Goal: Task Accomplishment & Management: Complete application form

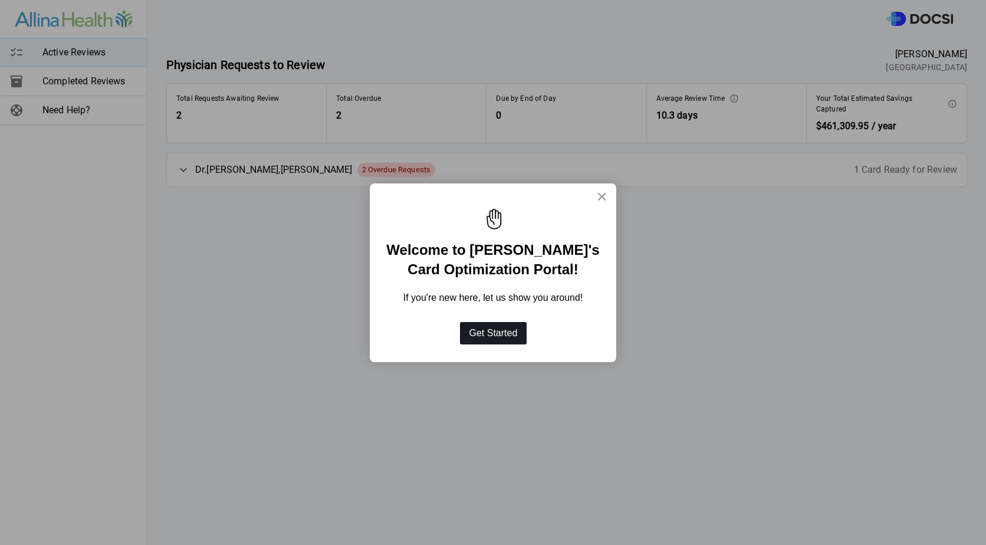
click at [486, 326] on button "Get Started" at bounding box center [493, 333] width 67 height 22
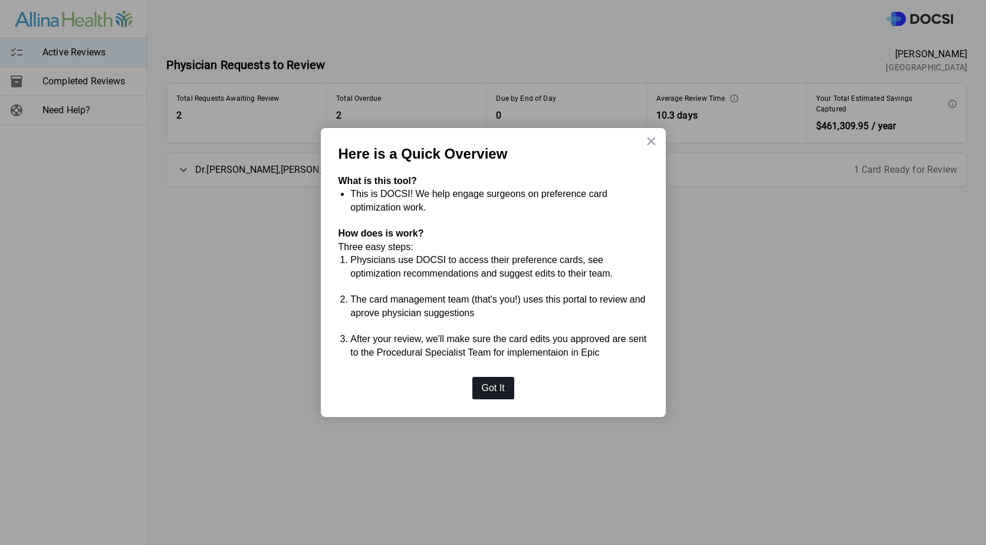
click at [493, 392] on button "Got It" at bounding box center [494, 388] width 42 height 22
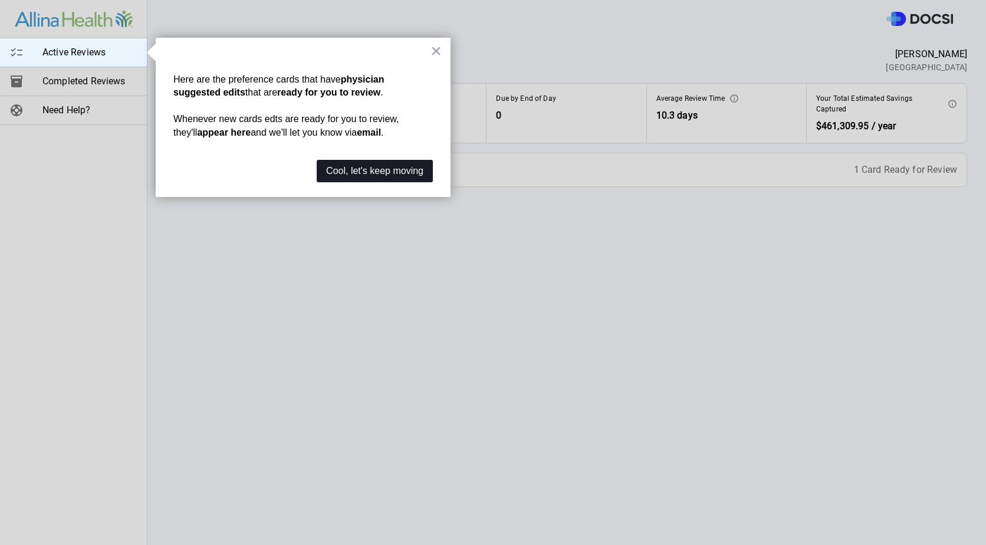
click at [392, 171] on button "Cool, let's keep moving" at bounding box center [375, 171] width 116 height 22
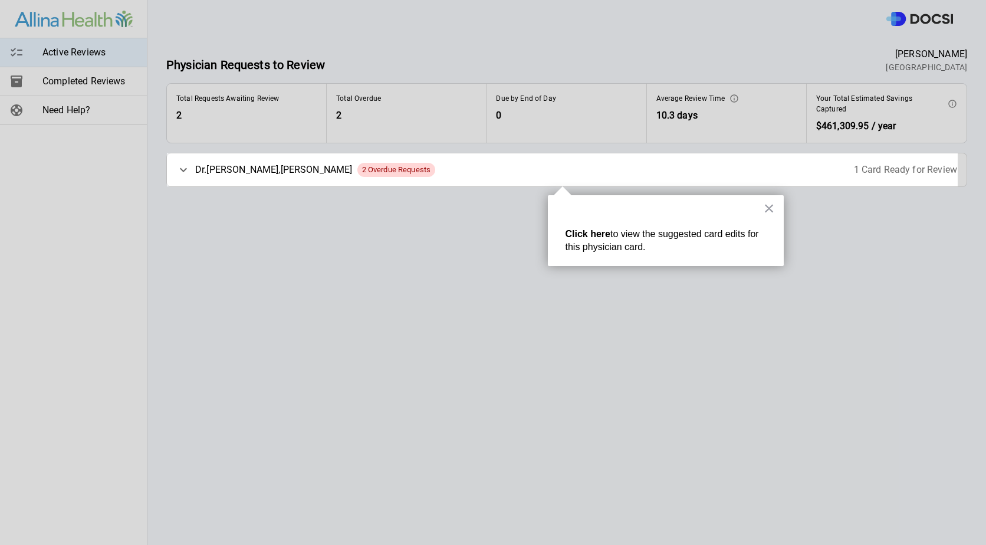
click at [394, 173] on div "Dr. Mallen , Adrianne 2 Overdue Requests 1 Card Ready for Review" at bounding box center [567, 169] width 800 height 33
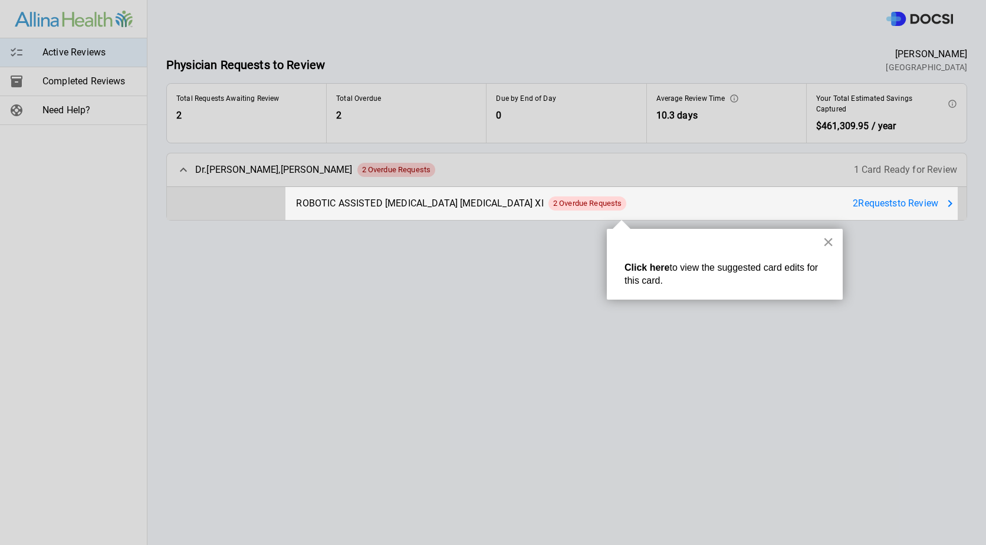
click at [829, 242] on button "×" at bounding box center [828, 241] width 11 height 19
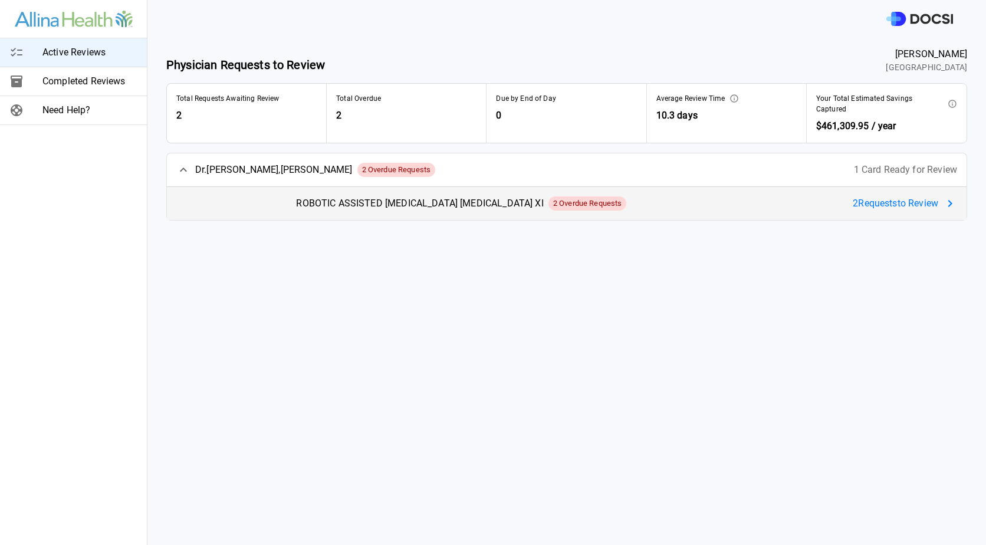
click at [930, 202] on div "2 Request s to Review" at bounding box center [905, 203] width 104 height 14
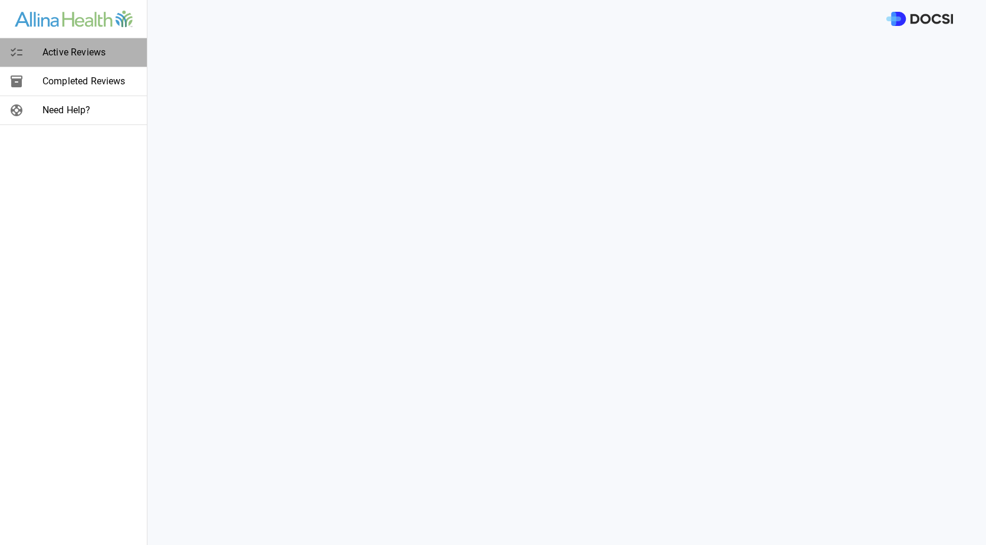
click at [32, 50] on div at bounding box center [25, 52] width 33 height 14
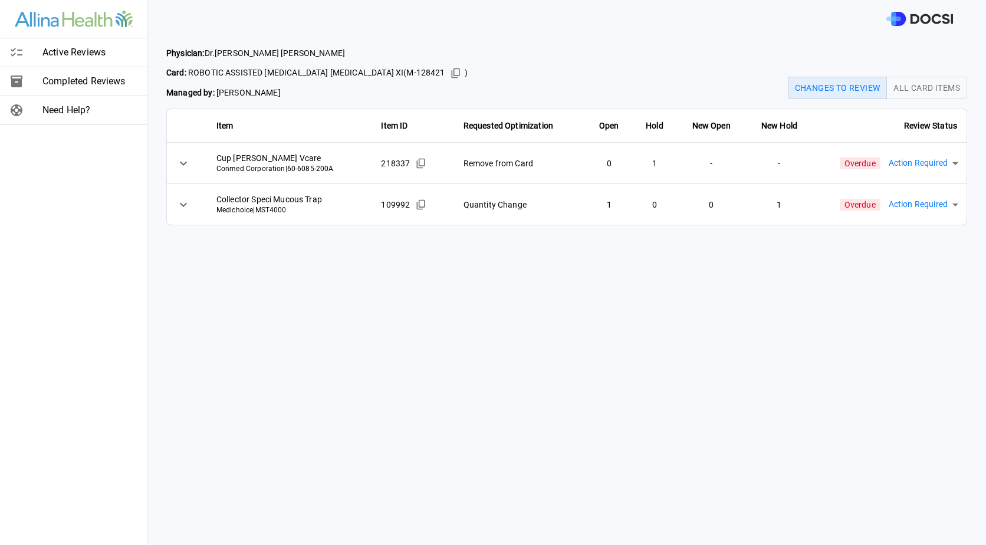
click at [921, 160] on body "Active Reviews Completed Reviews Need Help? Physician: Dr. Adrianne Mallen Card…" at bounding box center [493, 272] width 986 height 545
click at [883, 221] on li "Approved" at bounding box center [912, 216] width 125 height 21
type input "********"
click at [912, 201] on body "Active Reviews Completed Reviews Need Help? Physician: Dr. Adrianne Mallen Card…" at bounding box center [493, 272] width 986 height 545
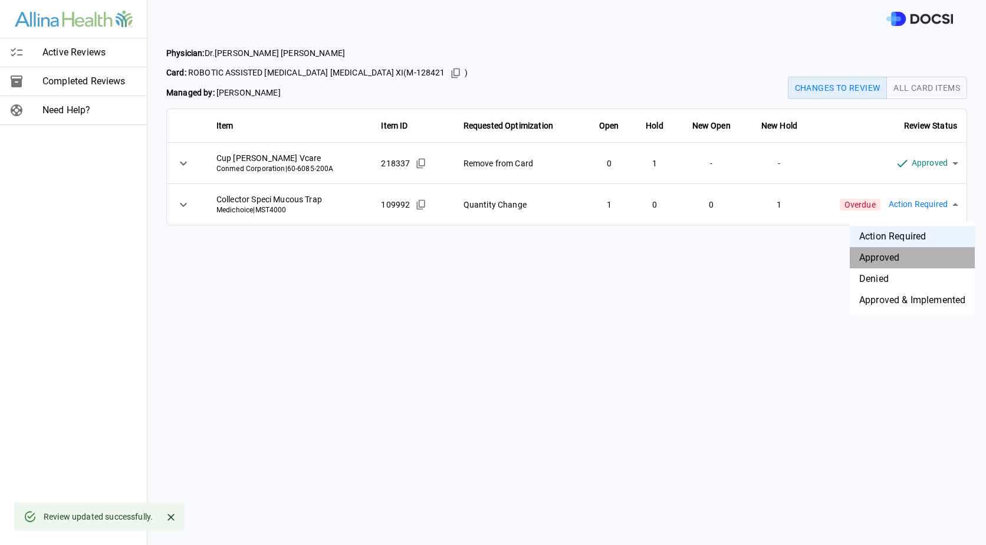
click at [890, 258] on li "Approved" at bounding box center [912, 257] width 125 height 21
type input "********"
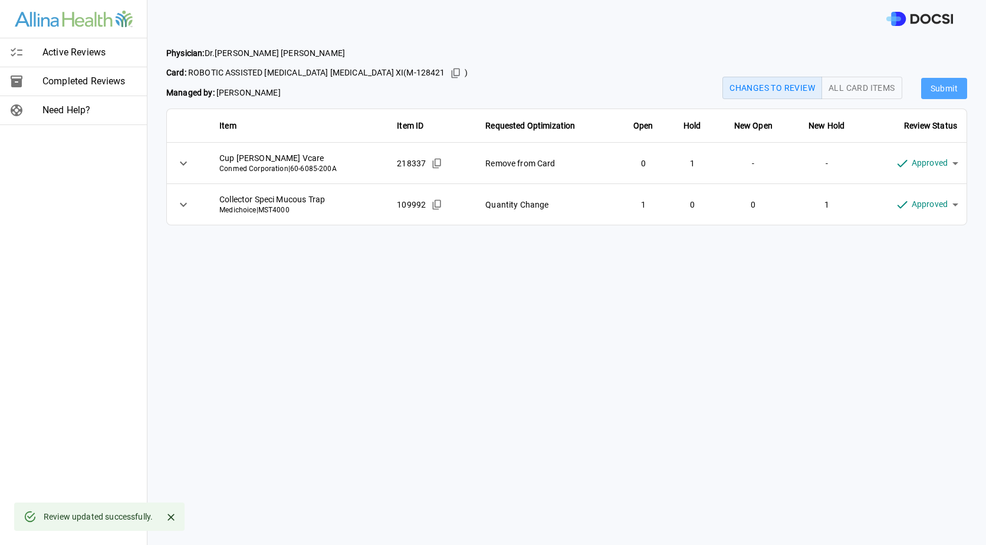
click at [953, 86] on button "Submit" at bounding box center [945, 89] width 46 height 22
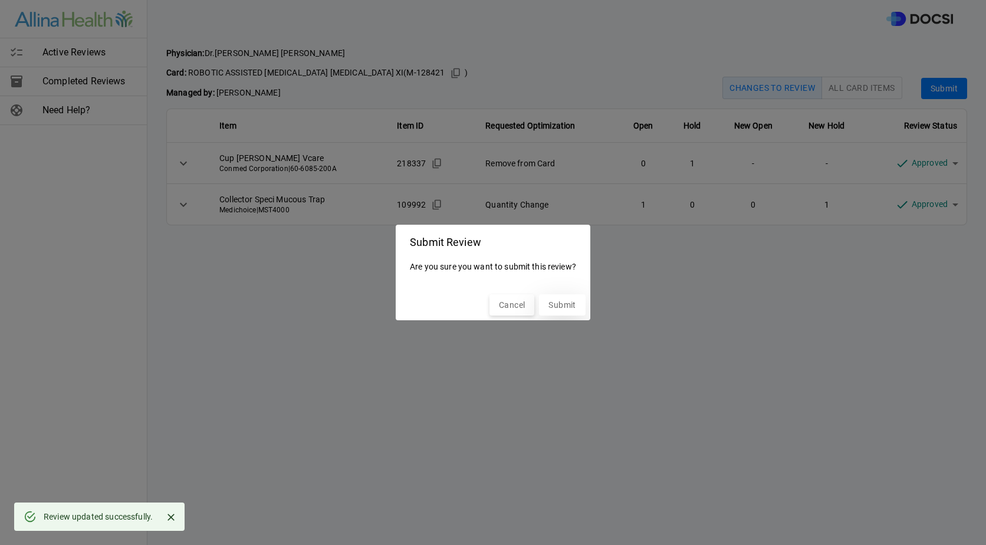
click at [582, 296] on button "Submit" at bounding box center [562, 305] width 46 height 22
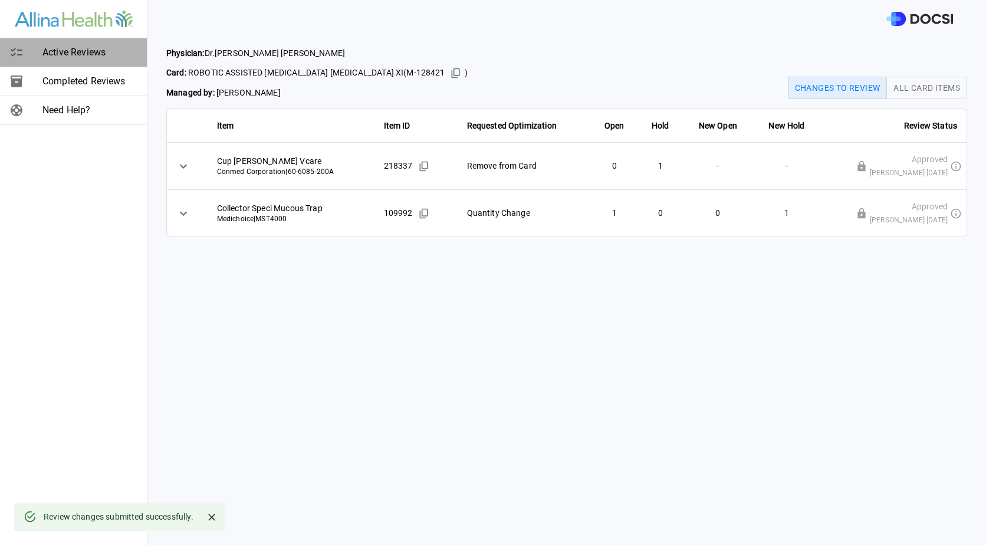
click at [116, 56] on span "Active Reviews" at bounding box center [89, 52] width 95 height 14
